Goal: Information Seeking & Learning: Learn about a topic

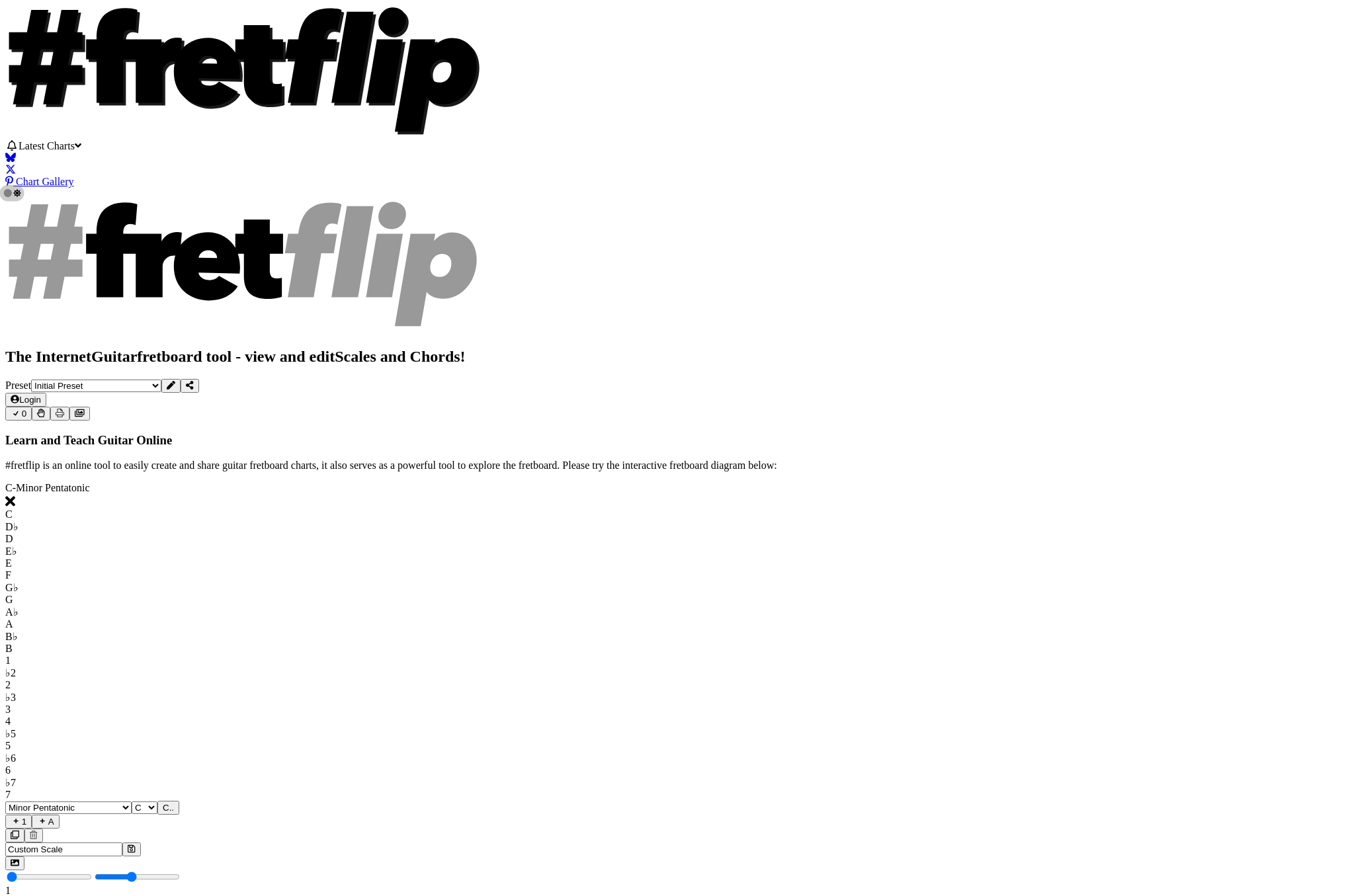
click at [74, 148] on span "Latest Charts" at bounding box center [46, 146] width 56 height 11
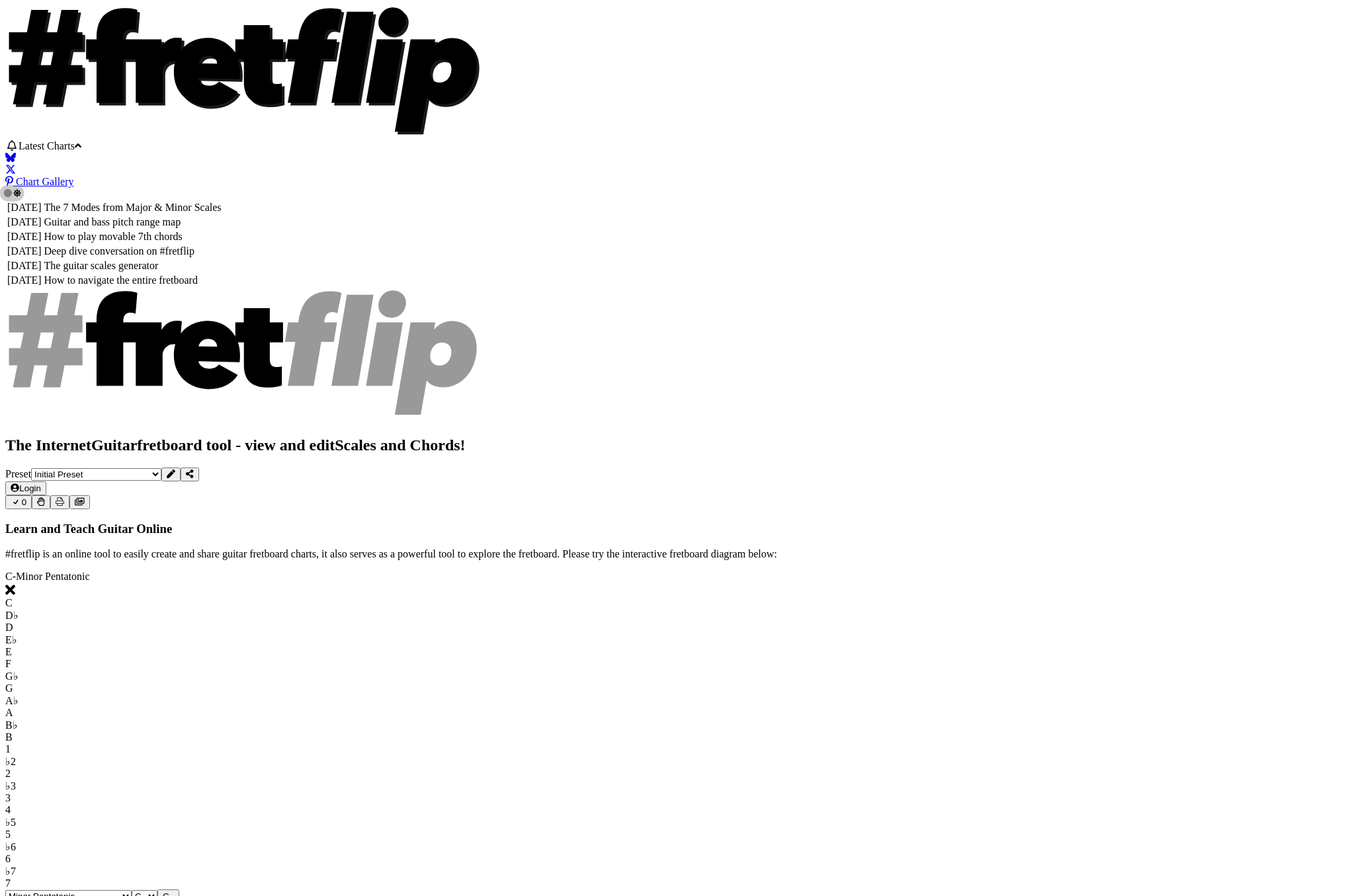
click at [222, 244] on td "Deep dive conversation on #fretflip" at bounding box center [133, 251] width 178 height 13
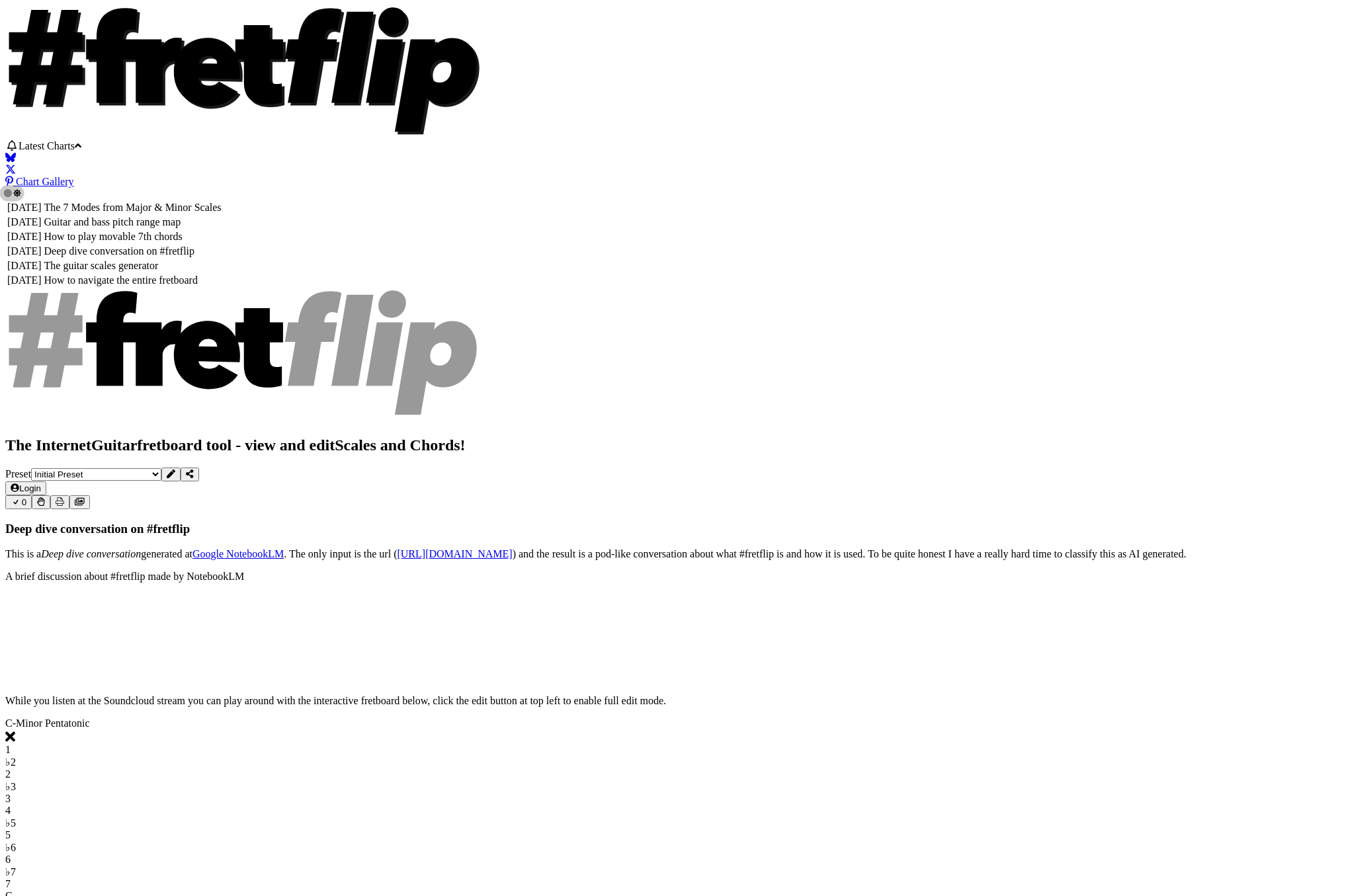
click at [222, 285] on td "How to navigate the entire fretboard" at bounding box center [133, 281] width 178 height 13
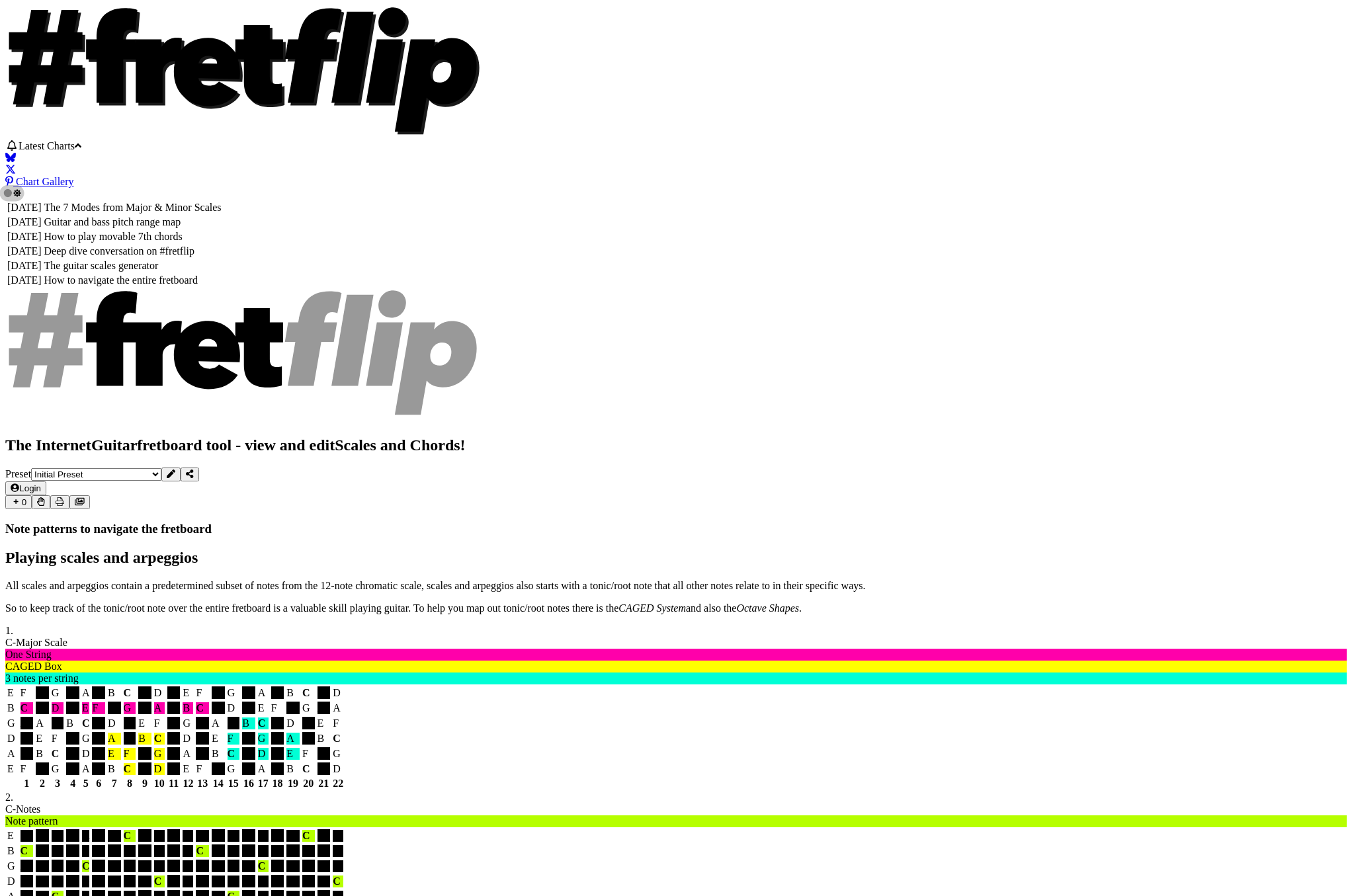
click at [222, 230] on td "How to play movable 7th chords" at bounding box center [133, 237] width 178 height 13
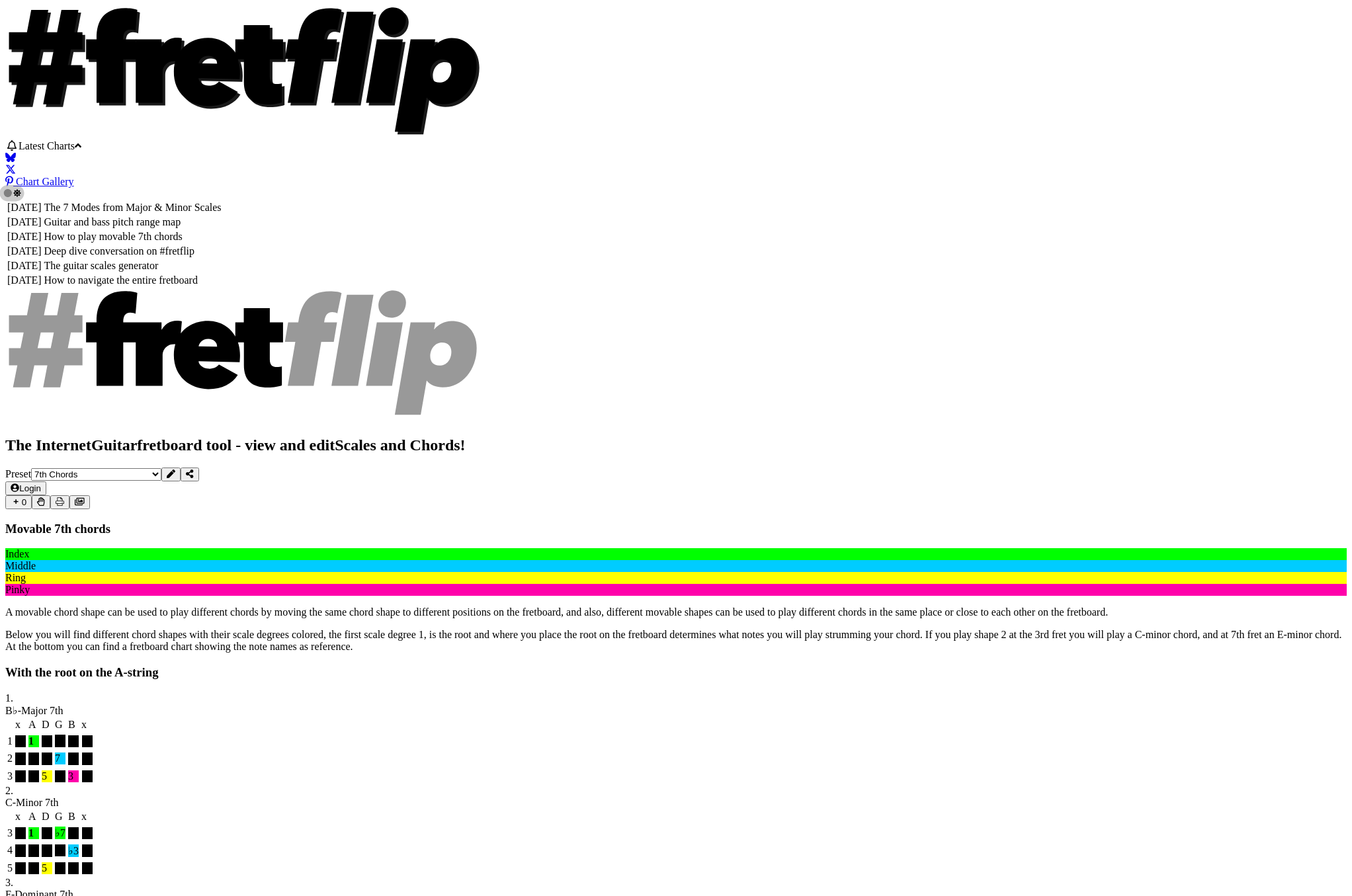
click at [222, 283] on td "How to navigate the entire fretboard" at bounding box center [133, 281] width 178 height 13
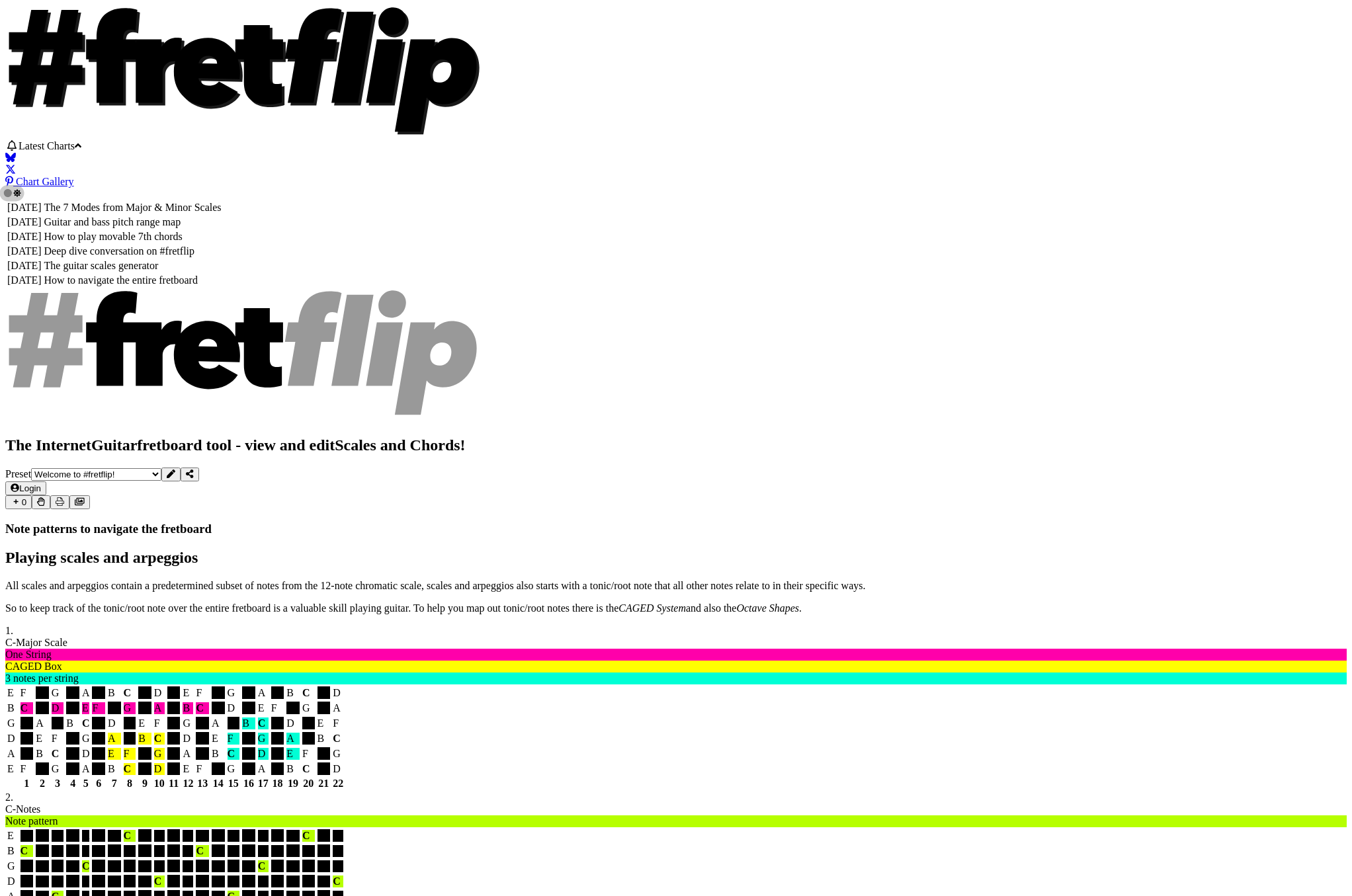
click at [222, 260] on td "The guitar scales generator" at bounding box center [133, 266] width 178 height 13
select select "/guitar-scales-generator"
select select "A"
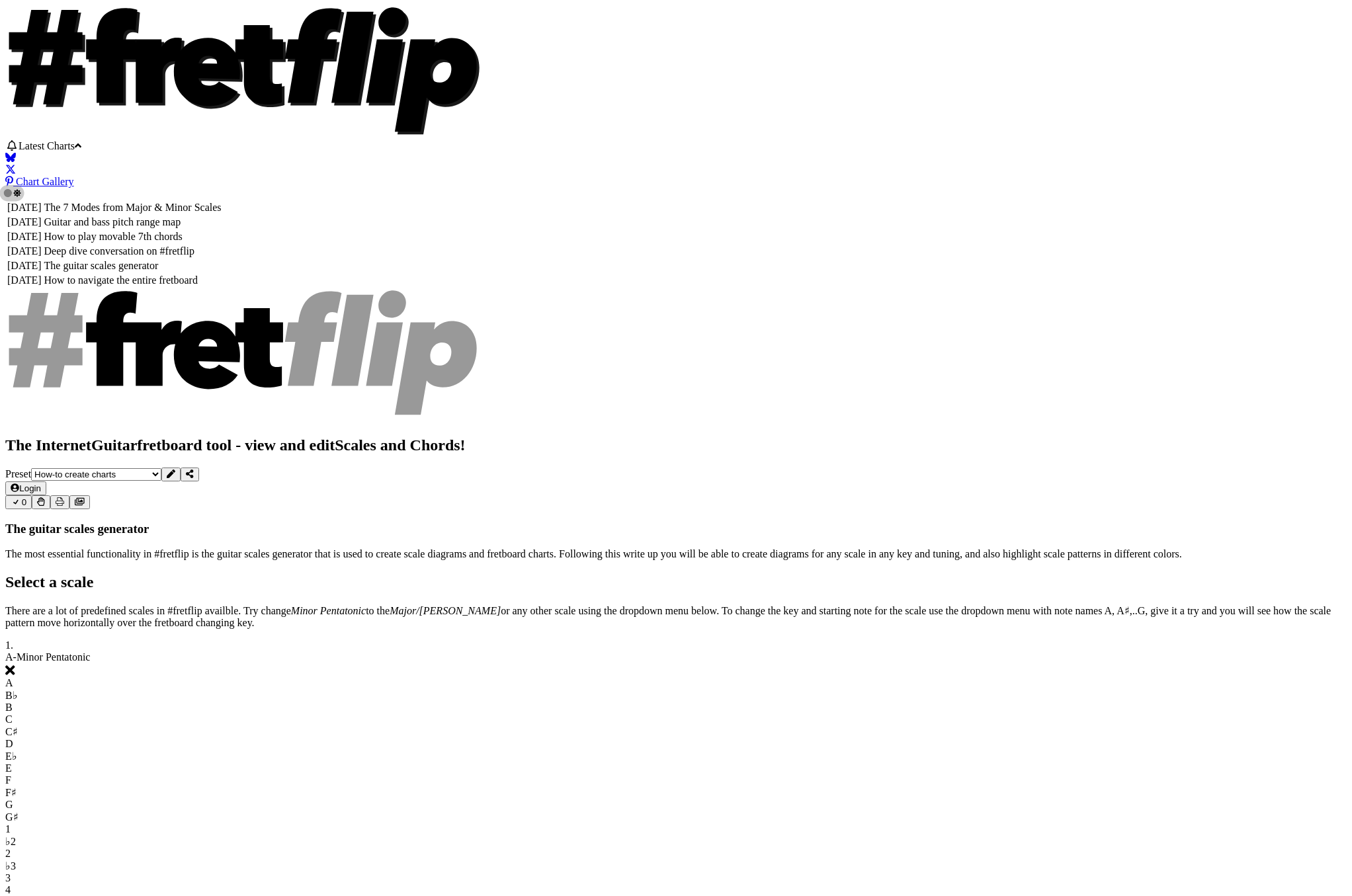
click at [222, 230] on td "How to play movable 7th chords" at bounding box center [133, 237] width 178 height 13
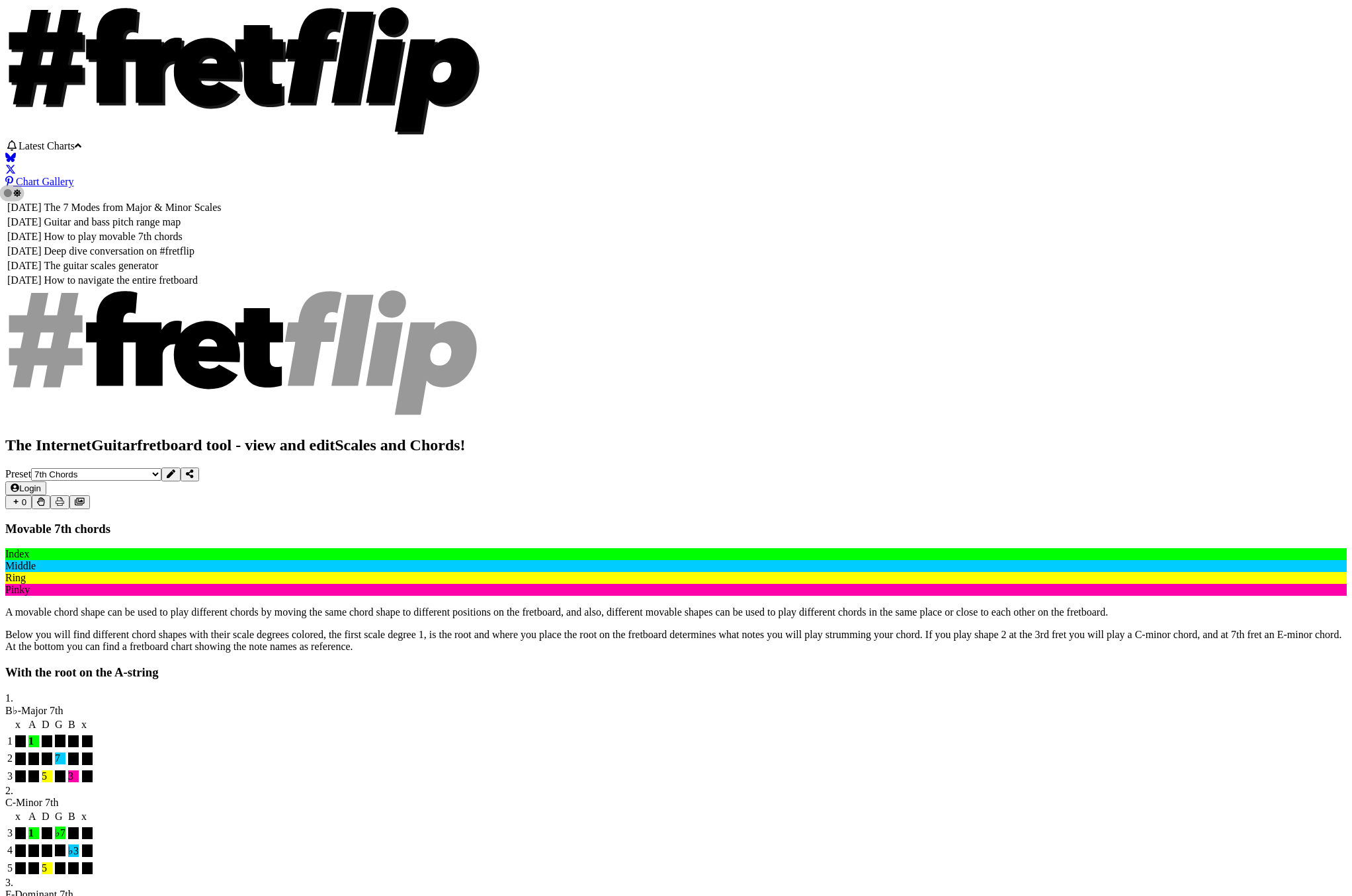
click at [222, 216] on td "Guitar and bass pitch range map" at bounding box center [133, 222] width 178 height 13
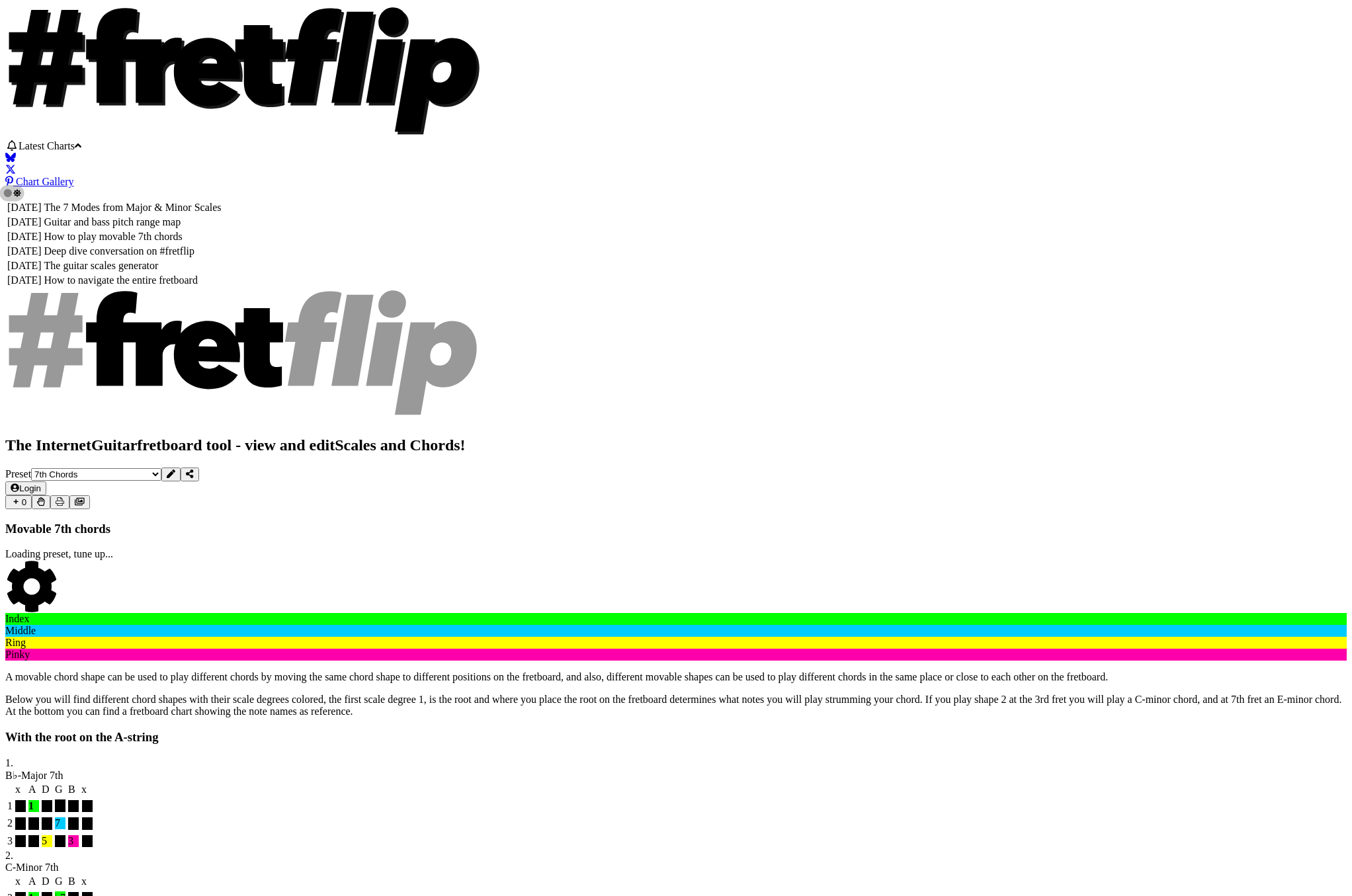
select select "/welcome"
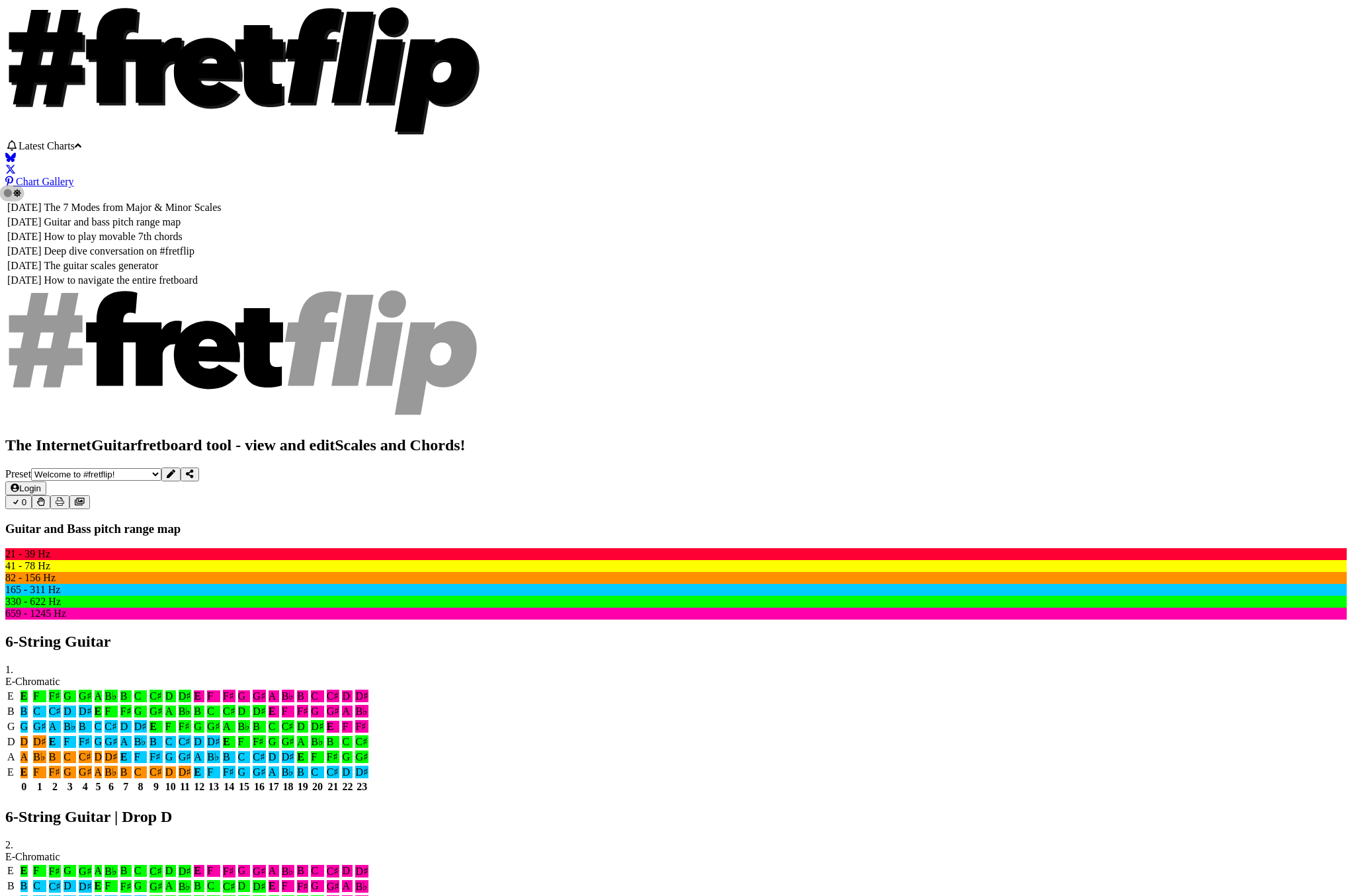
click at [222, 201] on td "The 7 Modes from Major & Minor Scales" at bounding box center [133, 208] width 178 height 13
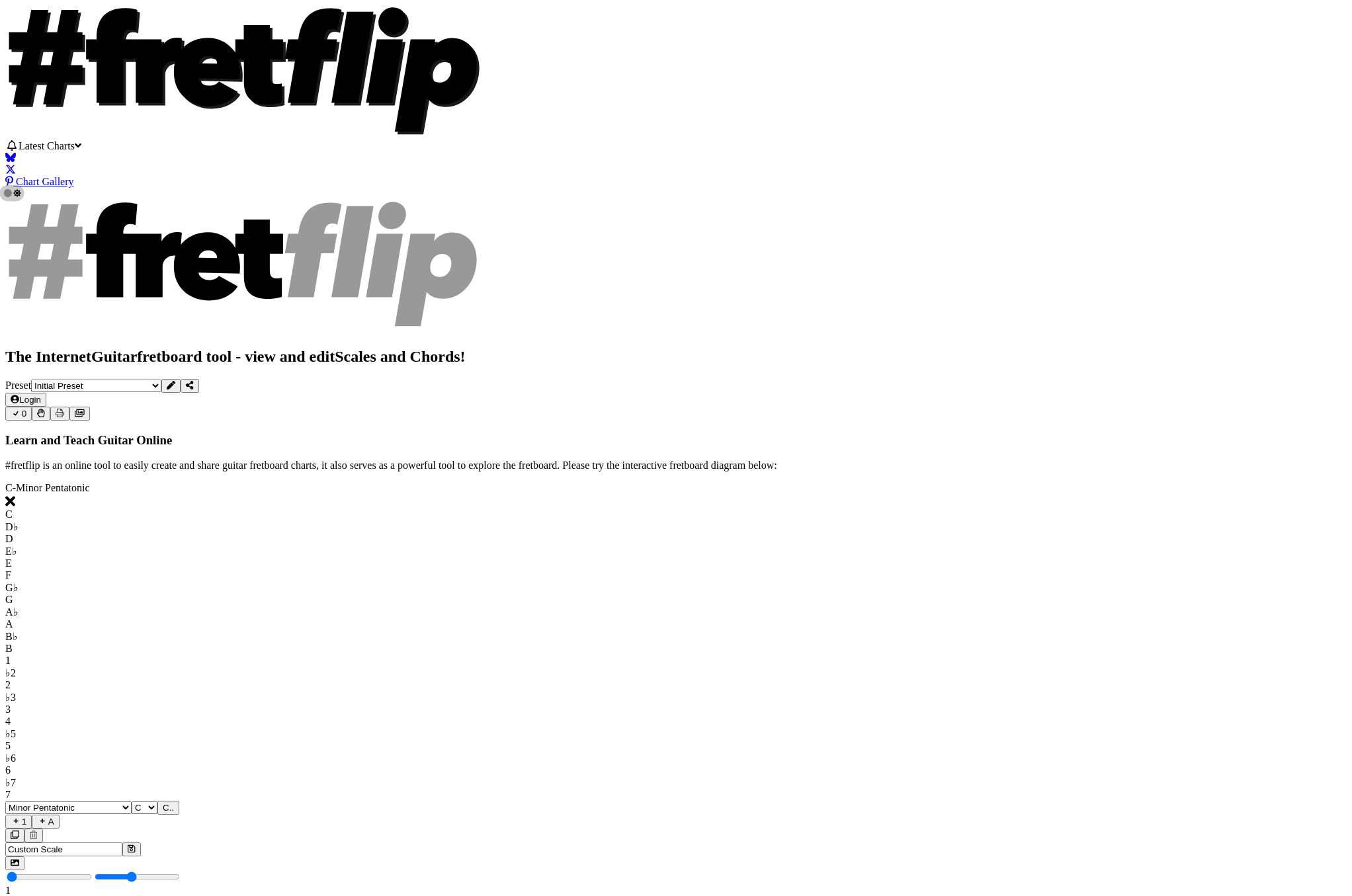
drag, startPoint x: 392, startPoint y: 283, endPoint x: 444, endPoint y: 240, distance: 67.5
click at [74, 152] on span "Latest Charts" at bounding box center [46, 146] width 56 height 11
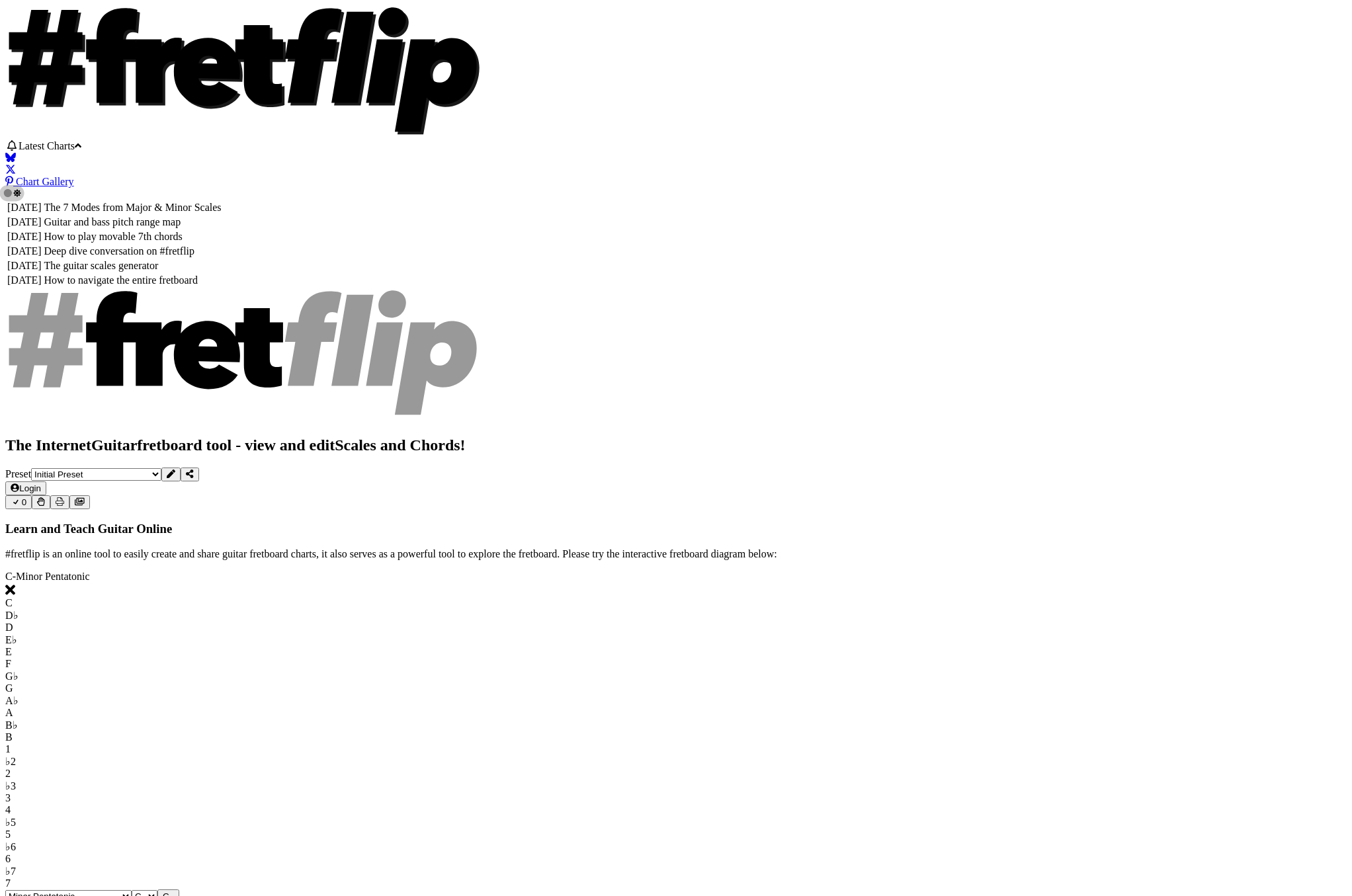
click at [222, 230] on td "How to play movable 7th chords" at bounding box center [133, 237] width 178 height 13
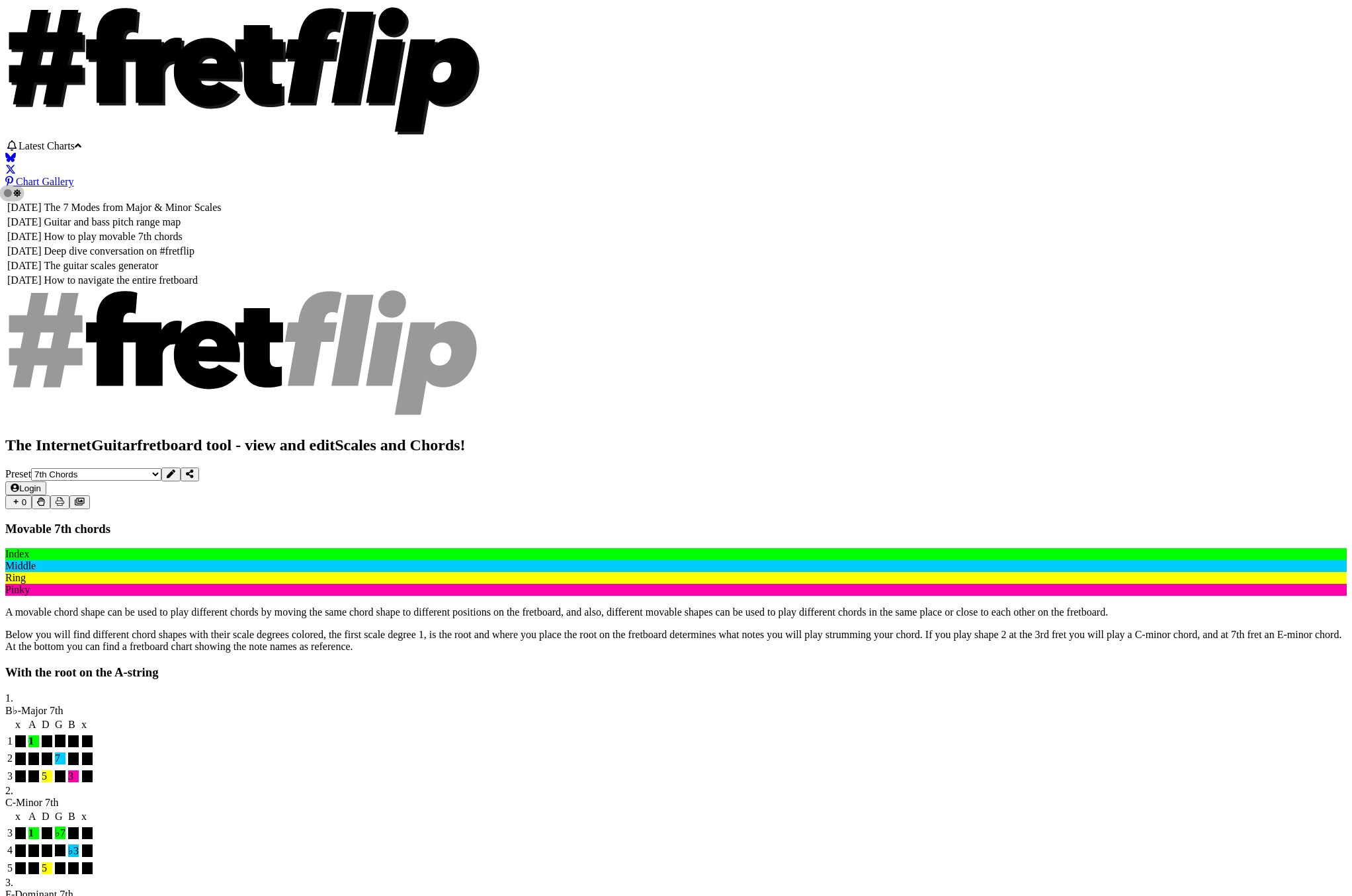
click at [222, 260] on td "The guitar scales generator" at bounding box center [133, 266] width 178 height 13
select select "/guitar-scales-generator"
select select "A"
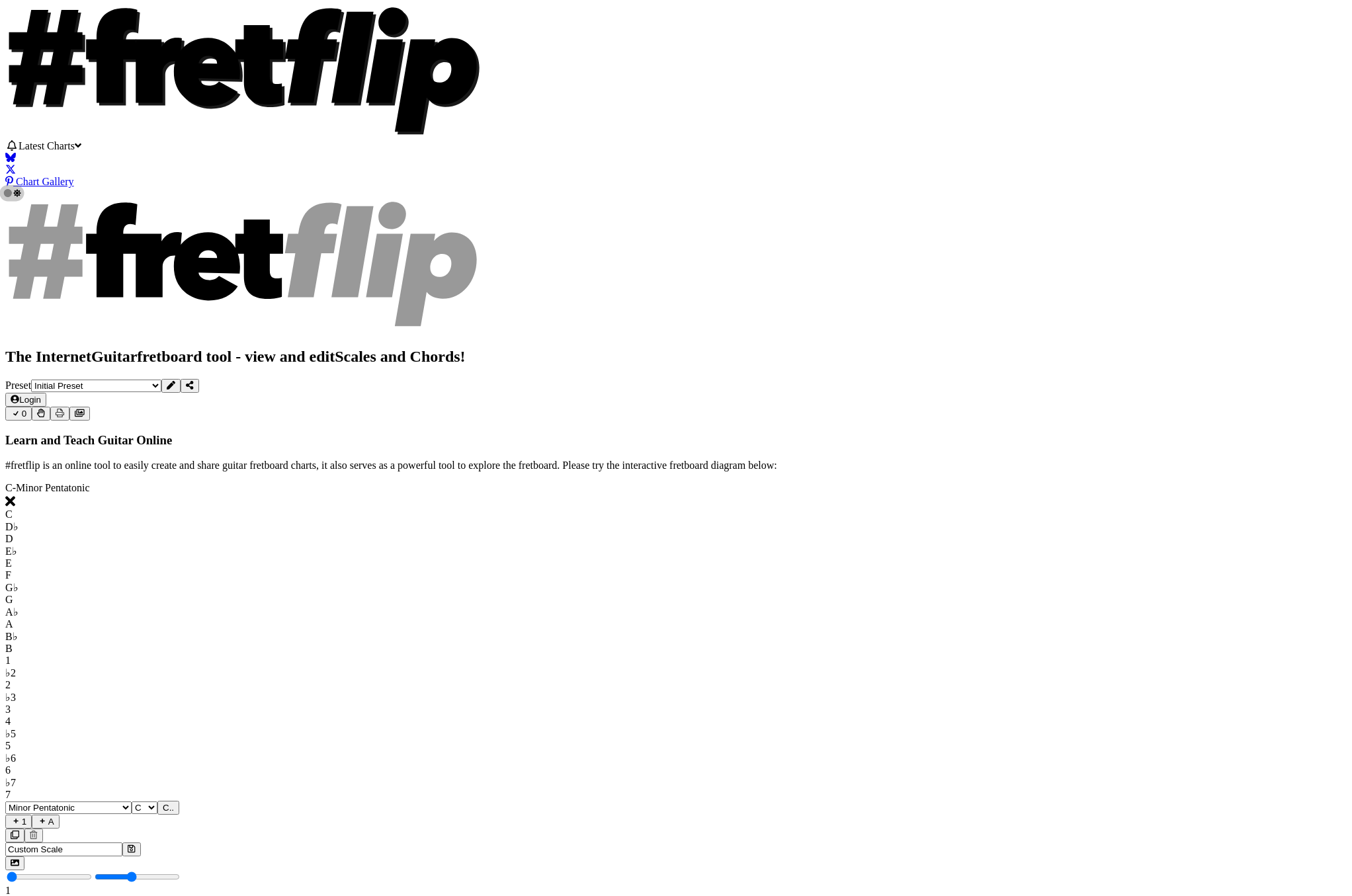
click at [74, 152] on span "Latest Charts" at bounding box center [46, 146] width 56 height 11
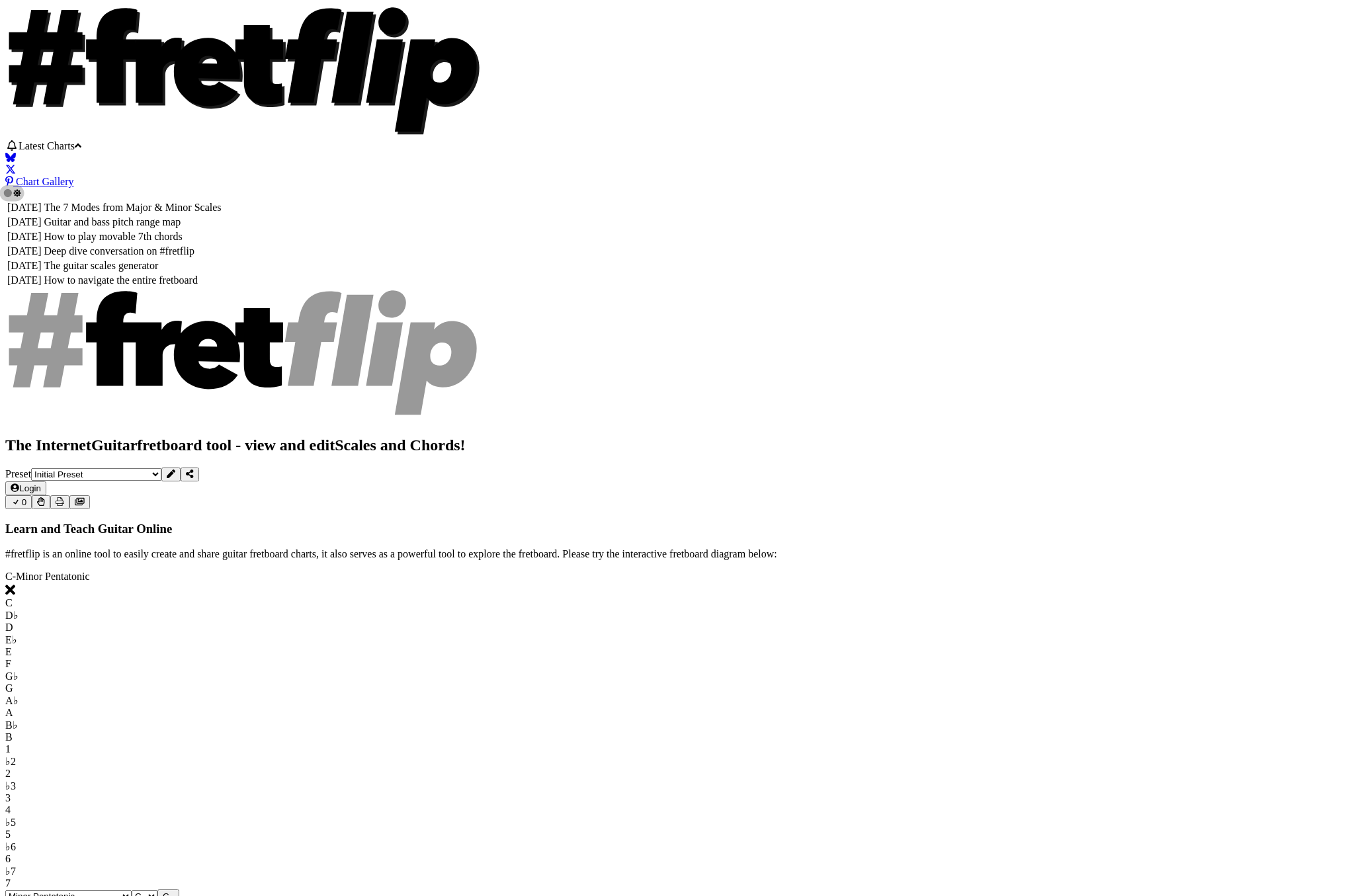
click at [222, 244] on td "Deep dive conversation on #fretflip" at bounding box center [133, 251] width 178 height 13
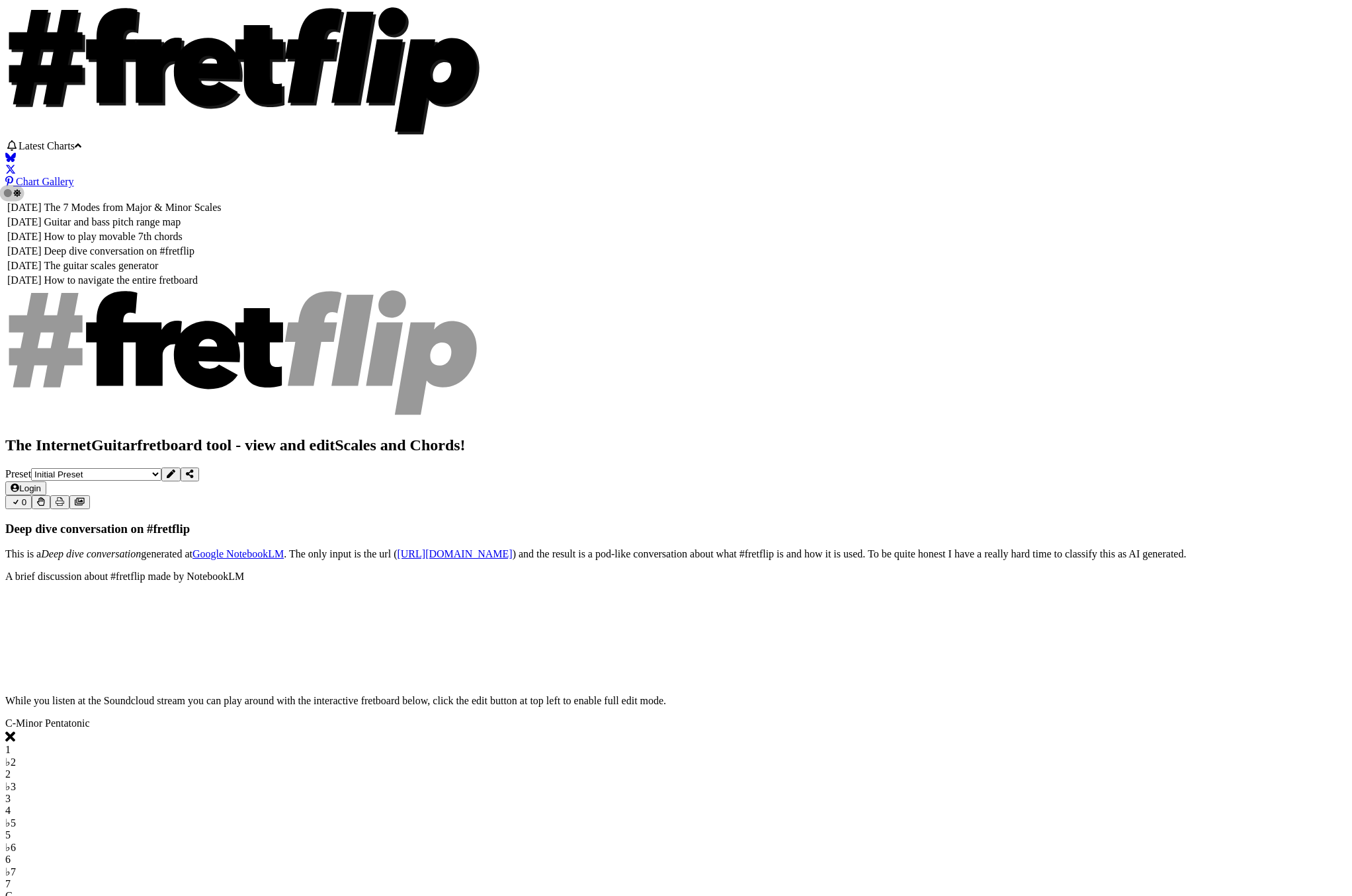
click at [222, 280] on td "How to navigate the entire fretboard" at bounding box center [133, 281] width 178 height 13
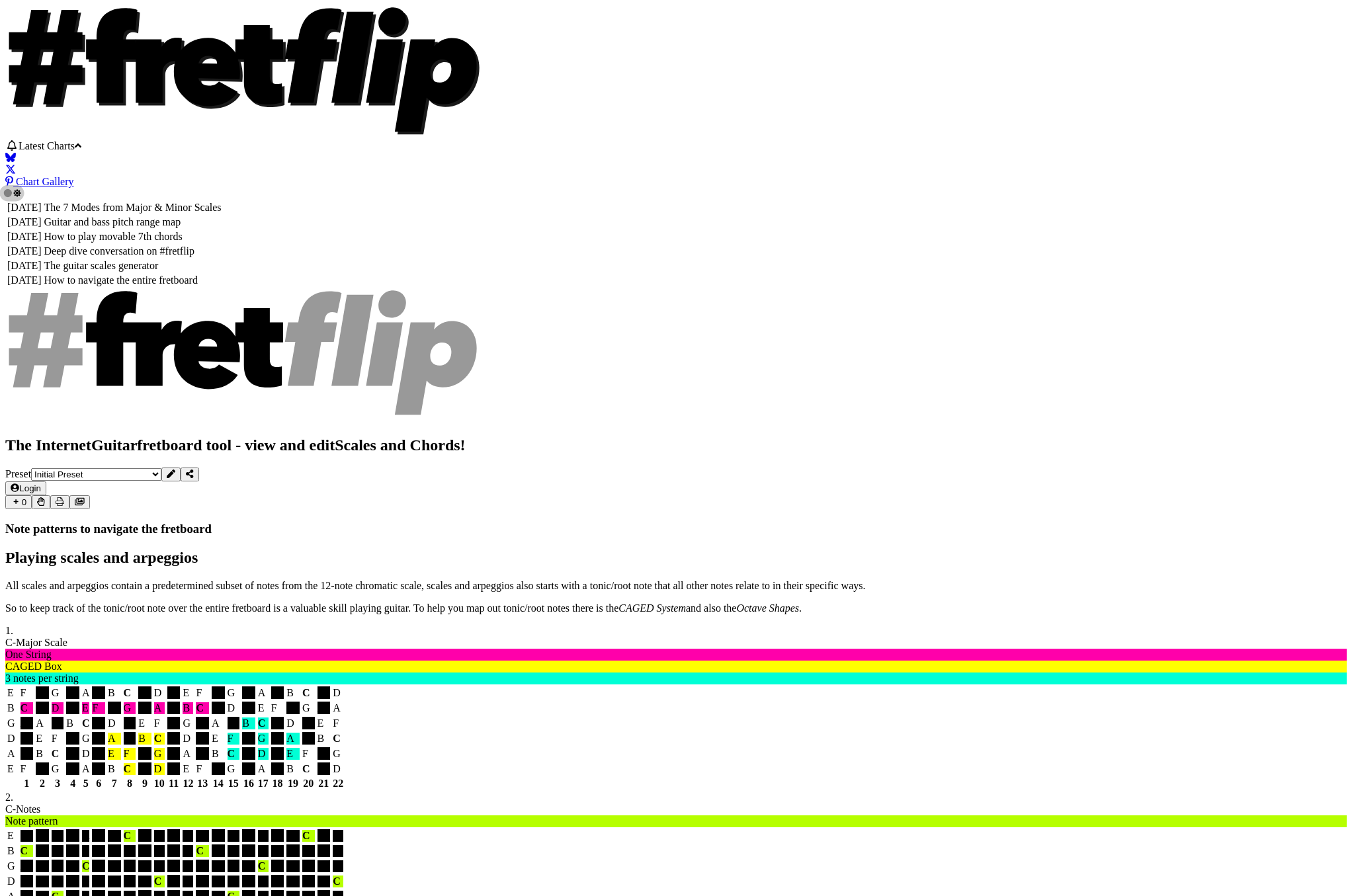
click at [161, 469] on select "Welcome to #fretflip! Initial Preset Custom Preset Minor Pentatonic Major Penta…" at bounding box center [96, 474] width 131 height 12
select select "/movable-7th-chords"
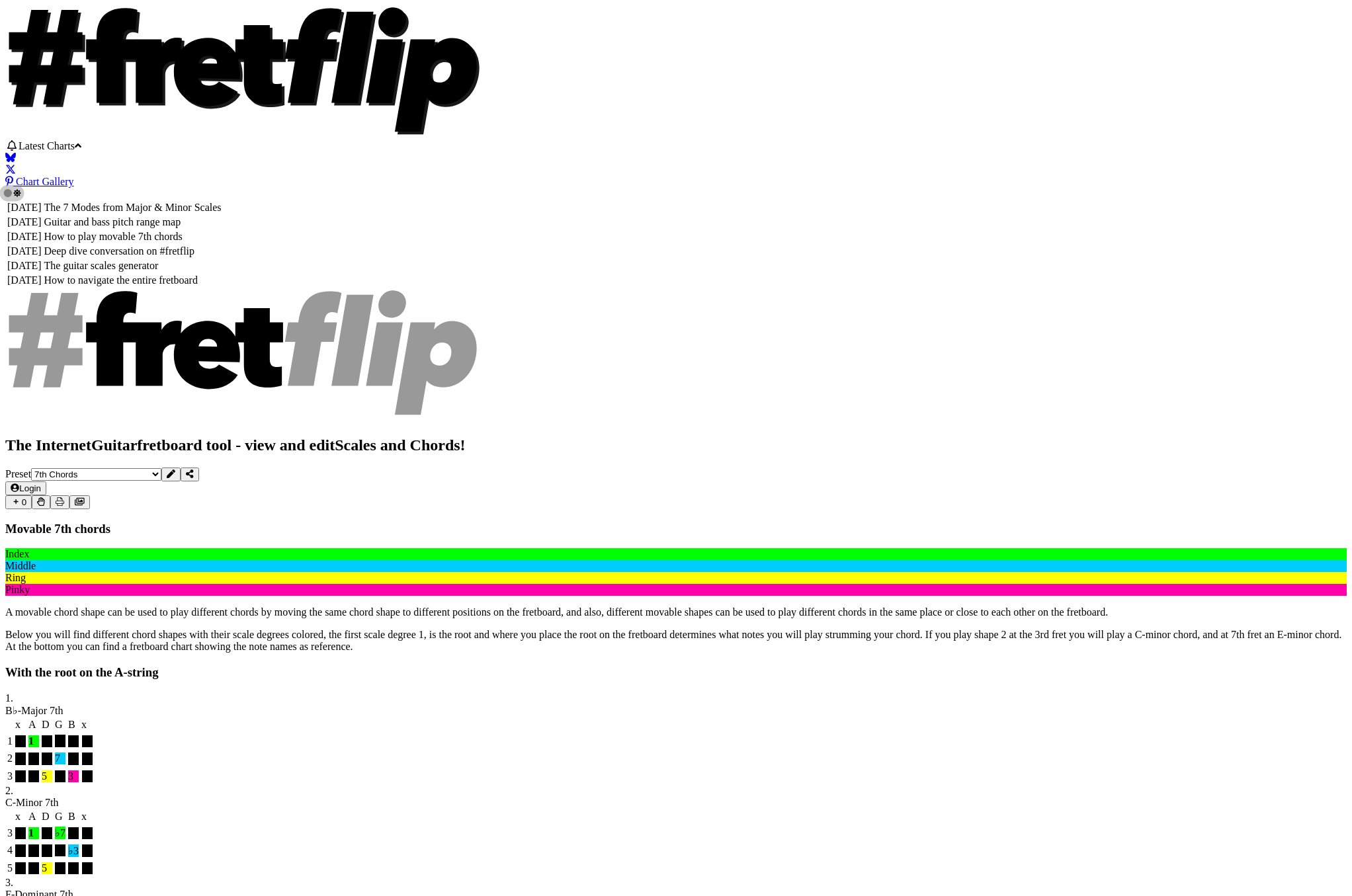
click at [242, 522] on div "Movable 7th chords" at bounding box center [676, 529] width 1341 height 14
